Goal: Complete application form

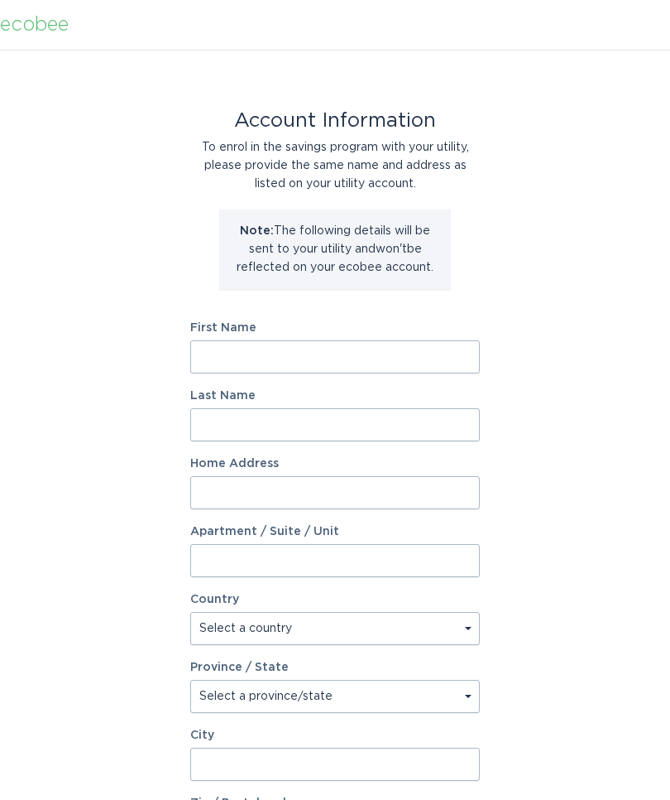
click at [223, 347] on input "First Name" at bounding box center [335, 356] width 290 height 33
type input "[PERSON_NAME]"
click at [223, 416] on input "Last Name" at bounding box center [335, 424] width 290 height 33
type input "[PERSON_NAME]"
click at [212, 492] on input "Home Address" at bounding box center [335, 492] width 290 height 33
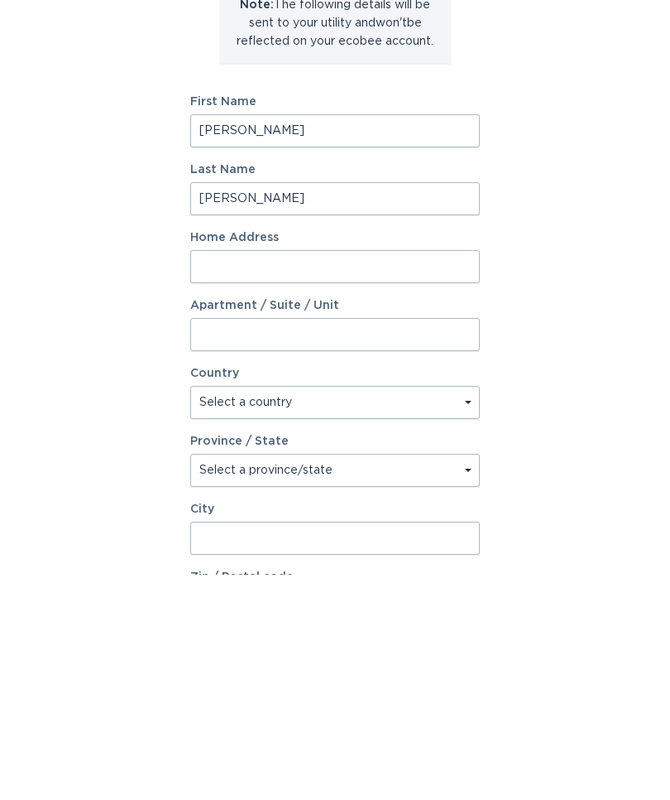
type input "[STREET_ADDRESS][PERSON_NAME]"
select select "US"
type input "[PERSON_NAME]"
type input "27355"
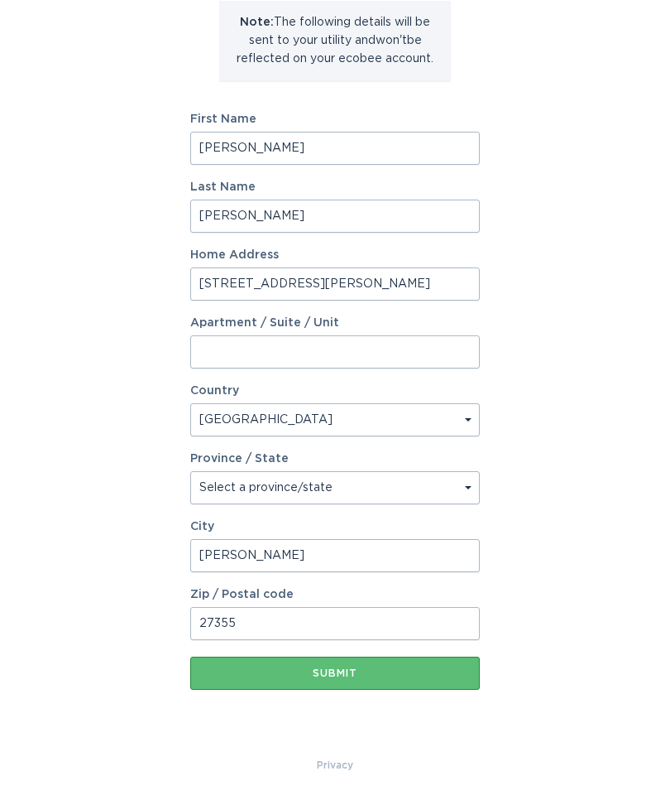
click at [223, 483] on select "Select a province/state [US_STATE] [US_STATE] [US_STATE] [US_STATE] [US_STATE] …" at bounding box center [335, 488] width 290 height 33
select select "NC"
click at [281, 672] on div "Submit" at bounding box center [335, 674] width 273 height 10
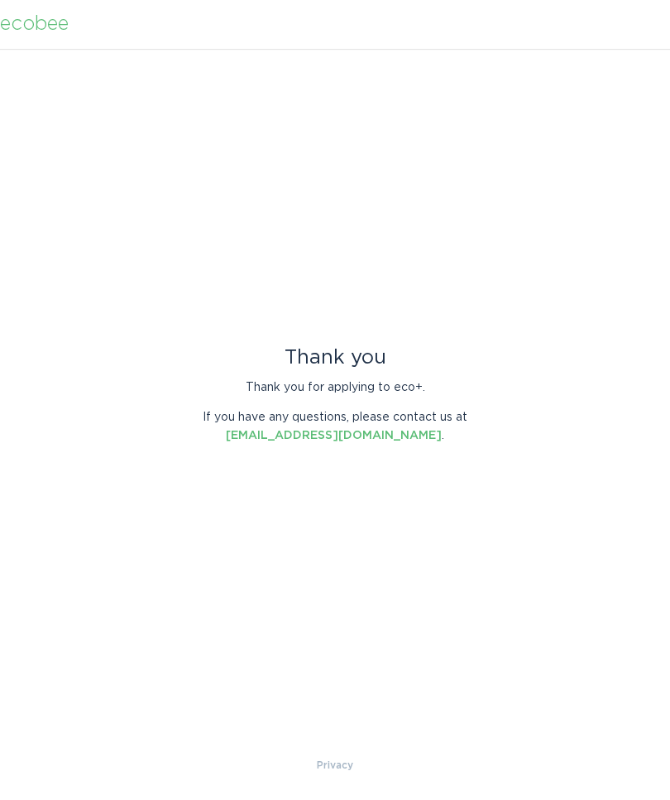
scroll to position [0, 0]
